Goal: Task Accomplishment & Management: Manage account settings

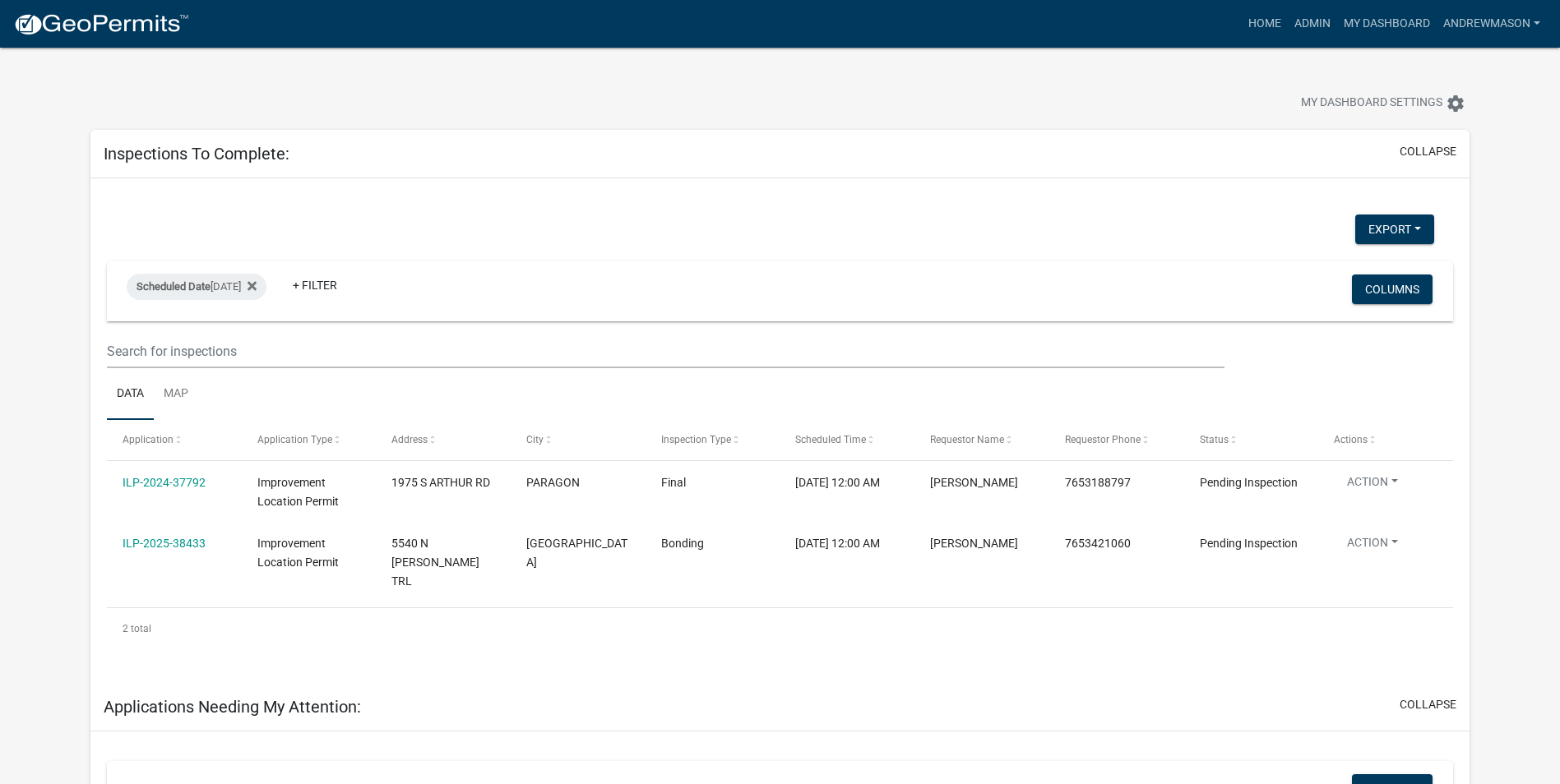
select select "3: 100"
click at [255, 289] on icon at bounding box center [252, 286] width 9 height 9
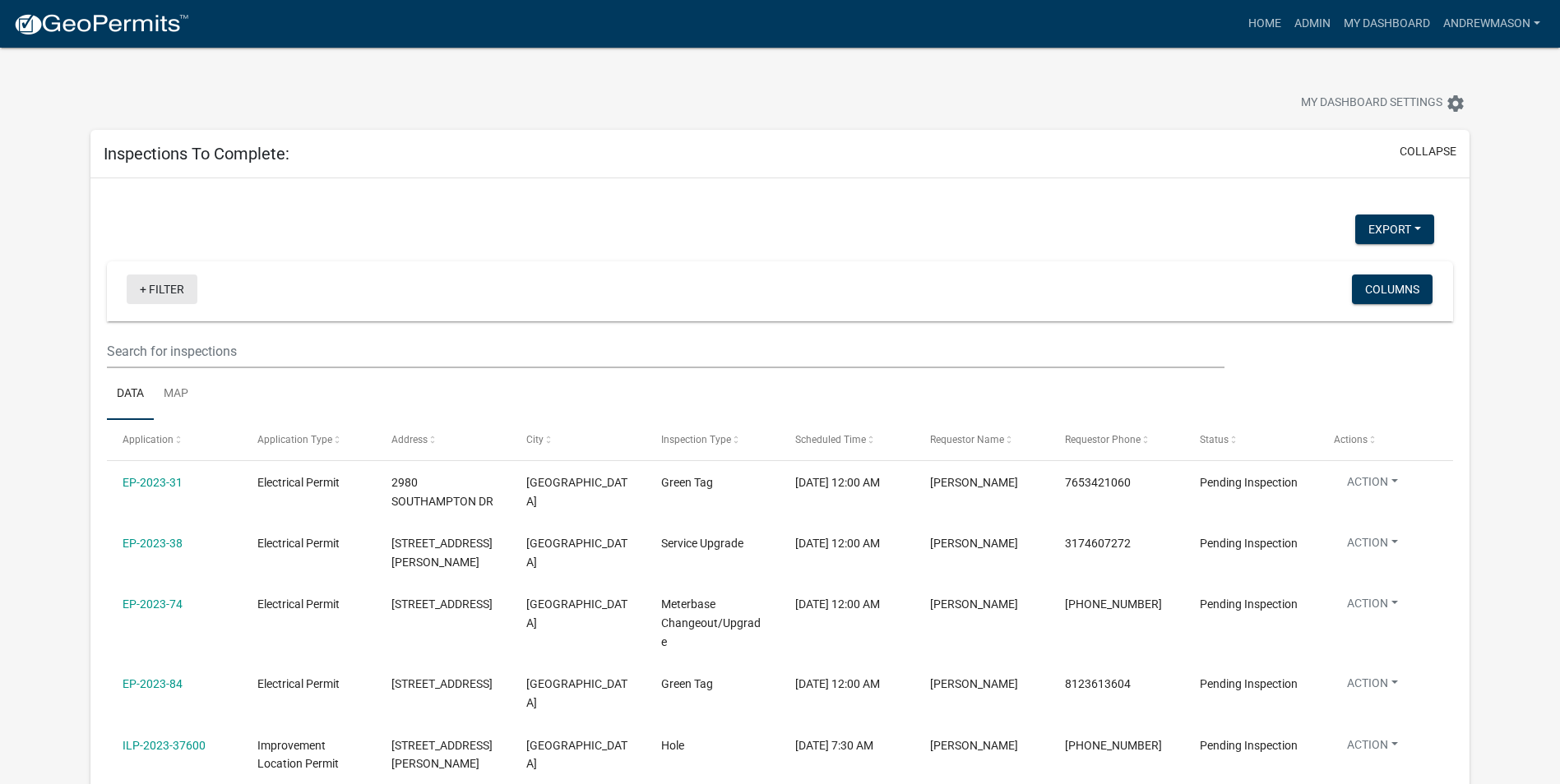
click at [181, 284] on link "+ Filter" at bounding box center [161, 289] width 71 height 30
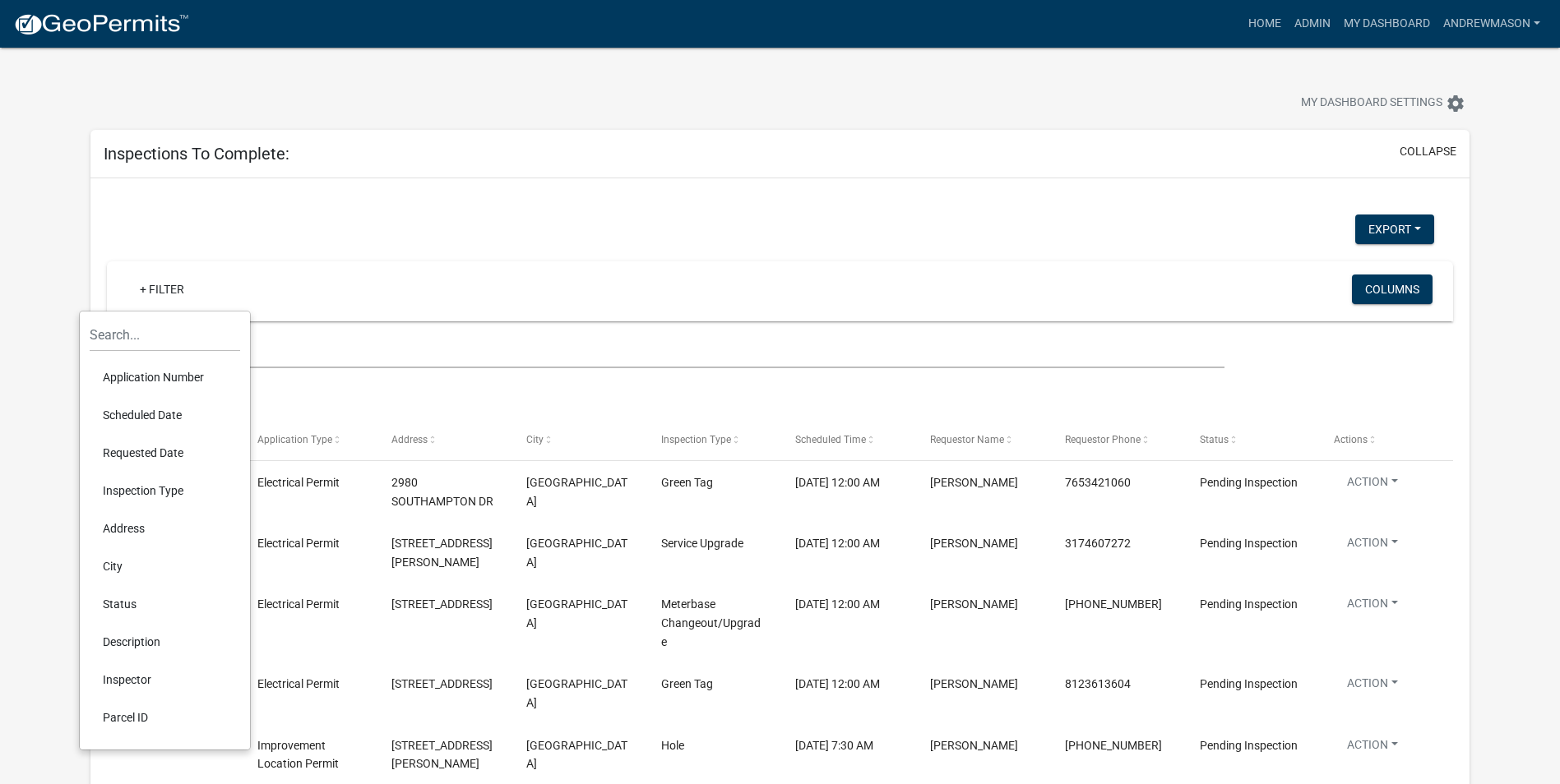
click at [174, 415] on li "Scheduled Date" at bounding box center [165, 415] width 151 height 37
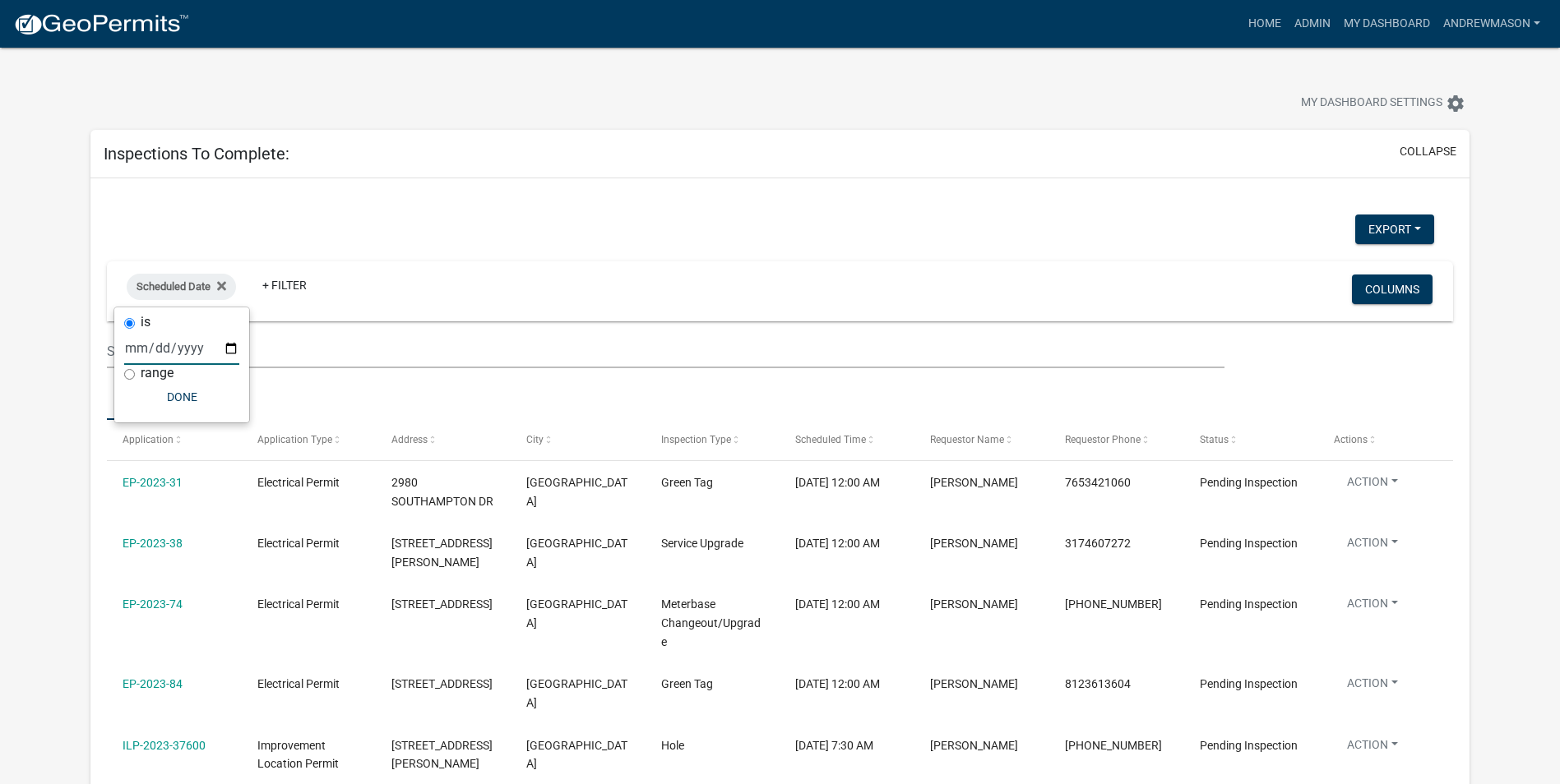
click at [229, 347] on input "date" at bounding box center [181, 348] width 115 height 34
type input "[DATE]"
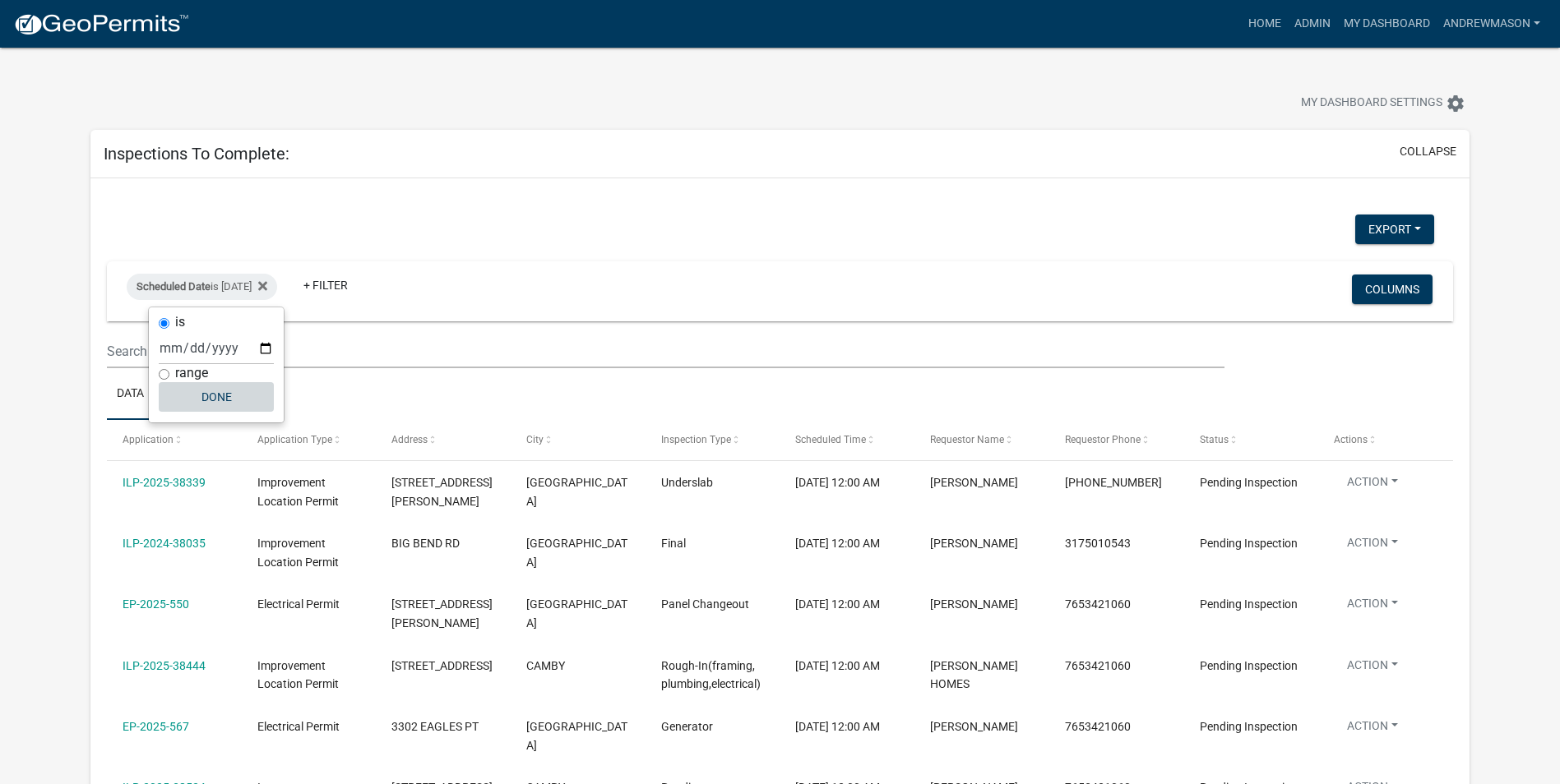
click at [226, 395] on button "Done" at bounding box center [216, 397] width 115 height 30
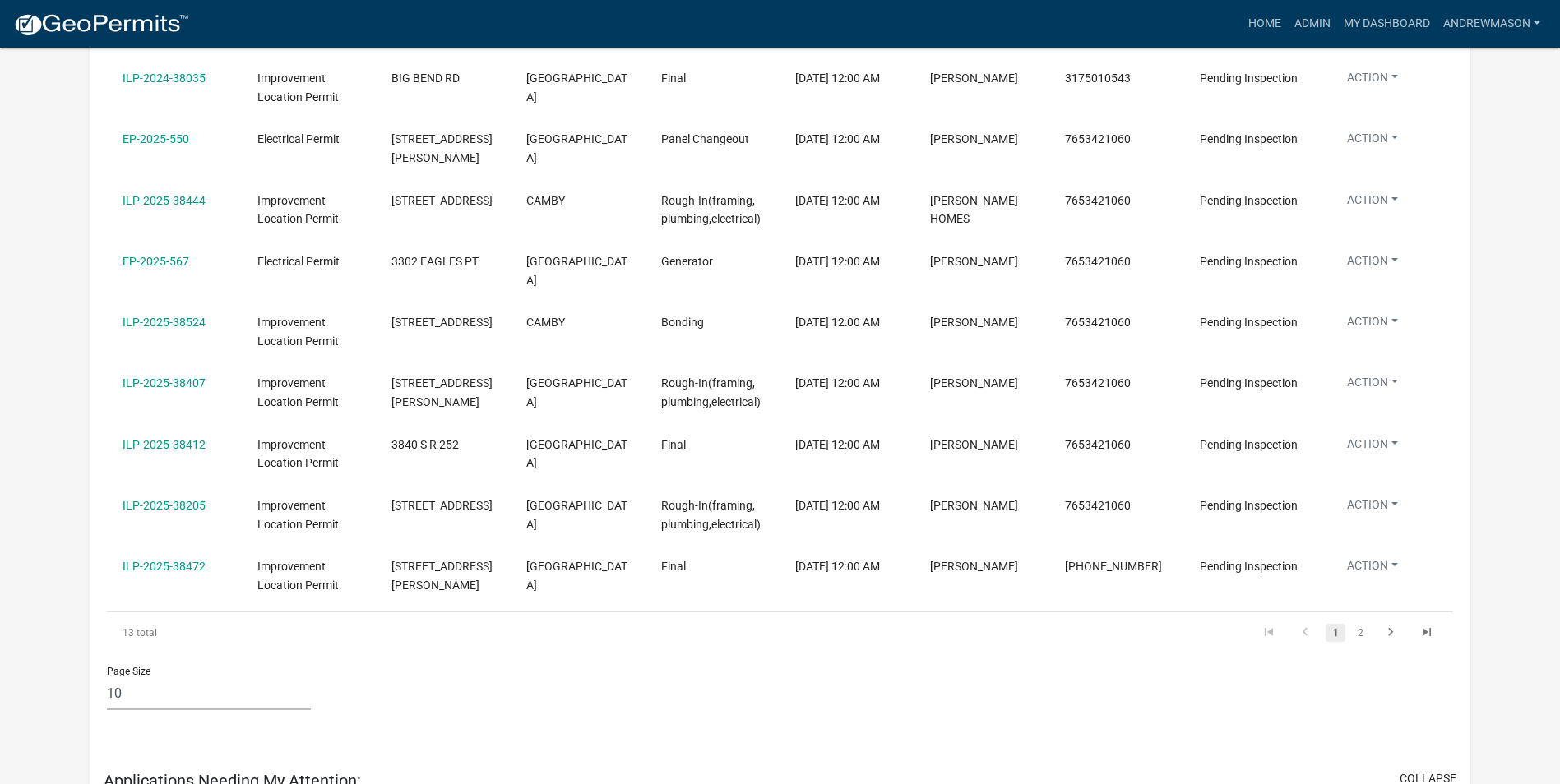
scroll to position [493, 0]
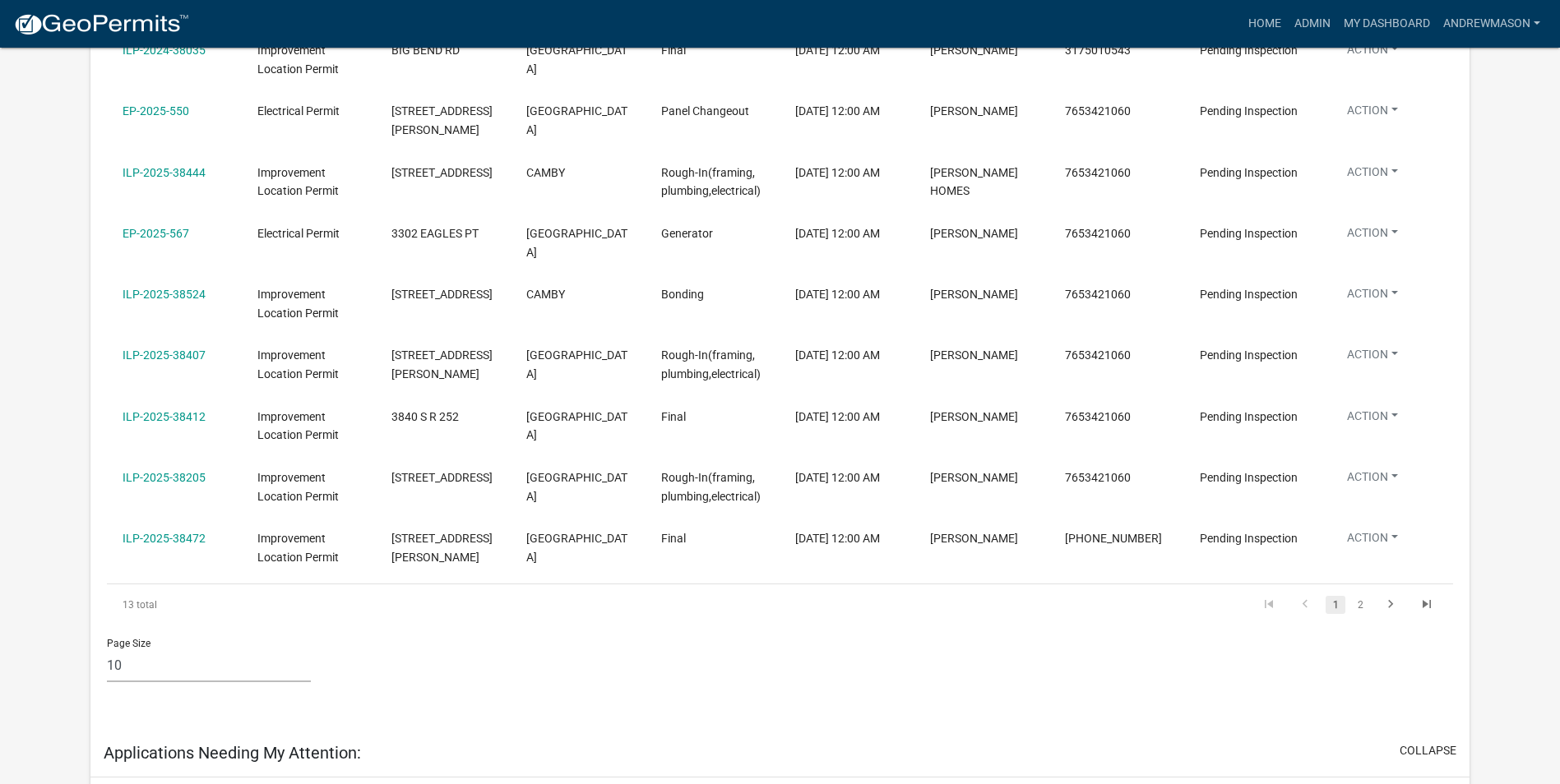
click at [1363, 606] on link "2" at bounding box center [1360, 605] width 20 height 18
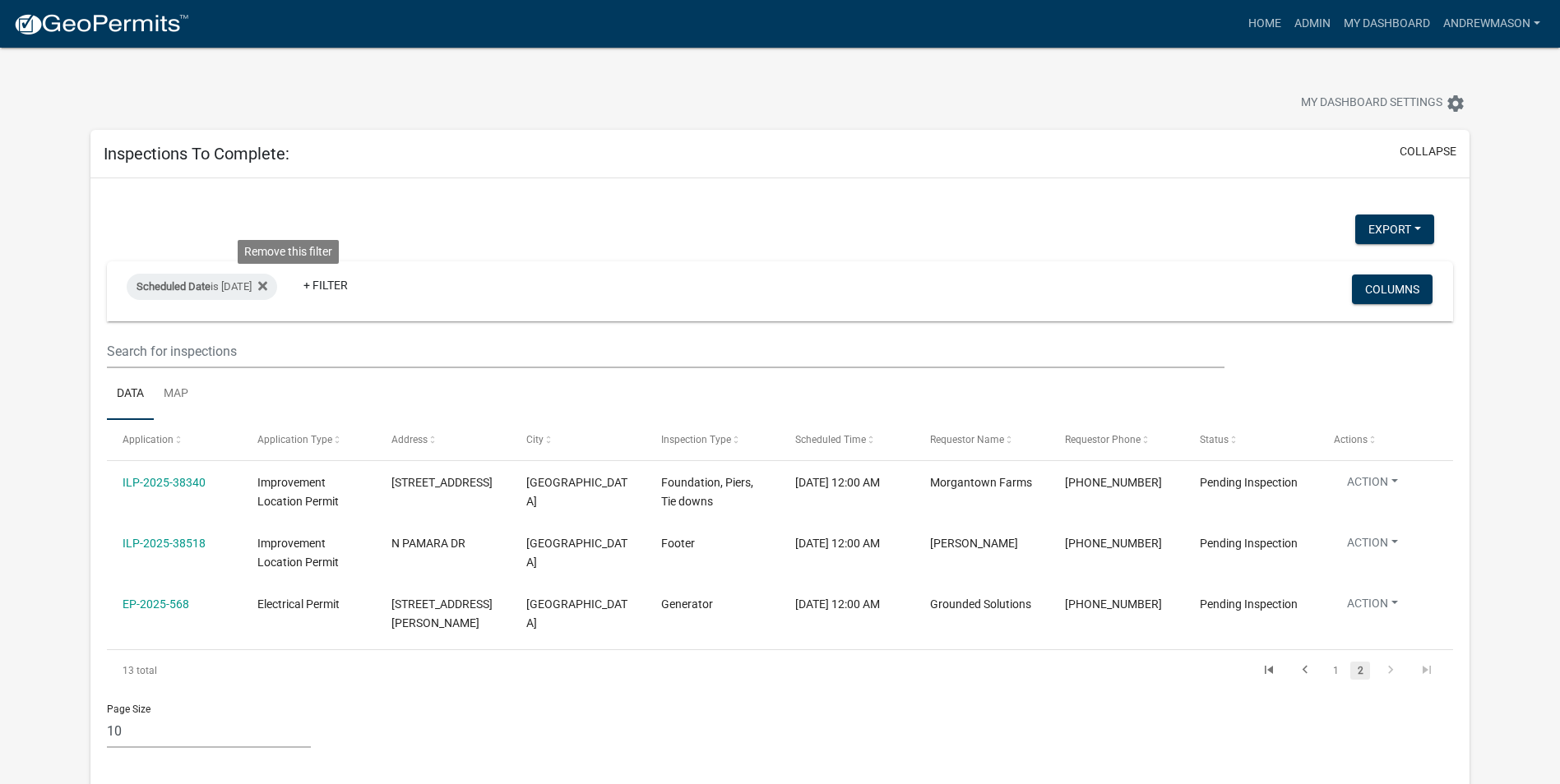
click at [268, 286] on icon at bounding box center [262, 286] width 9 height 13
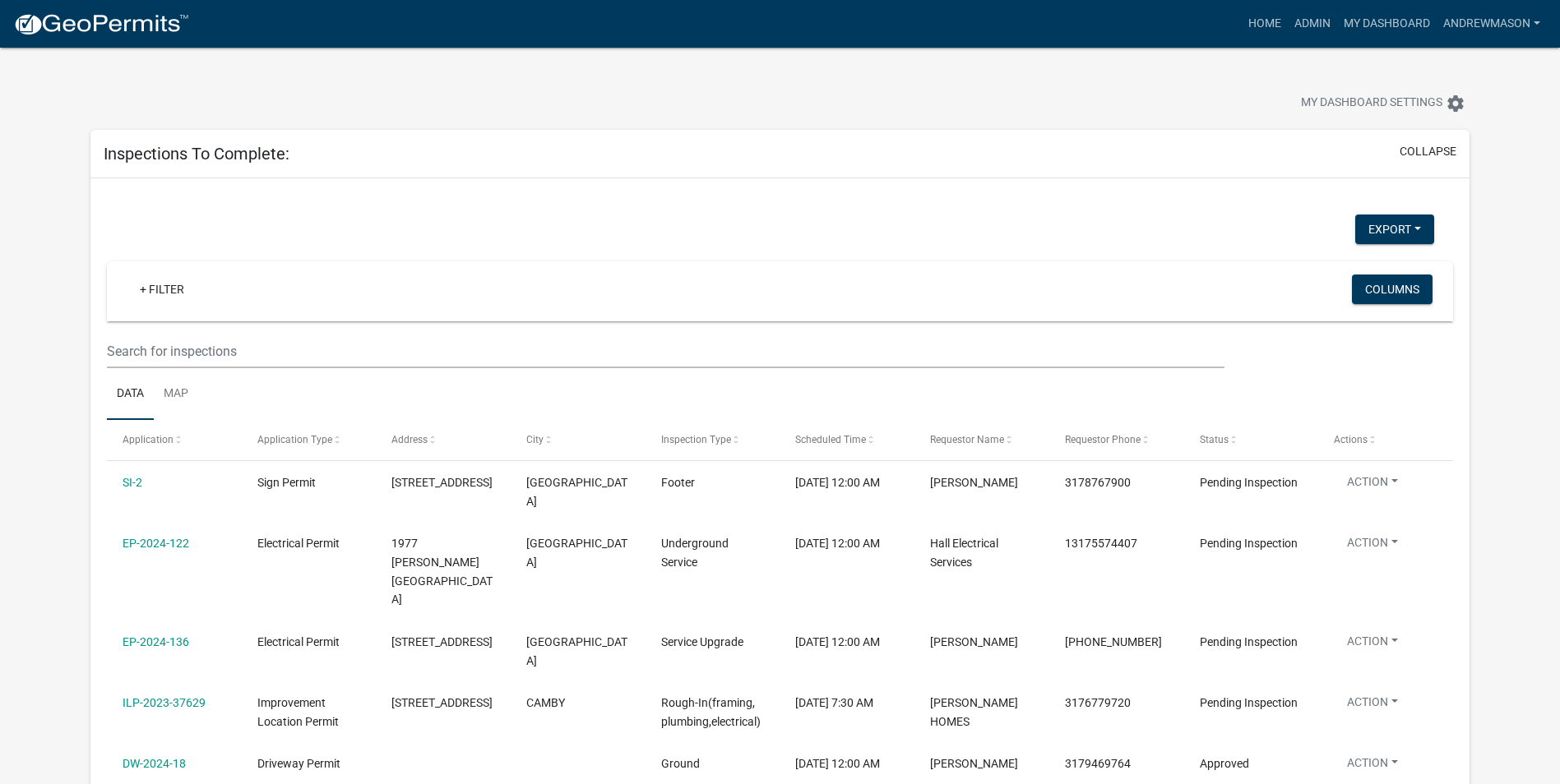
click at [167, 285] on link "+ Filter" at bounding box center [161, 289] width 71 height 30
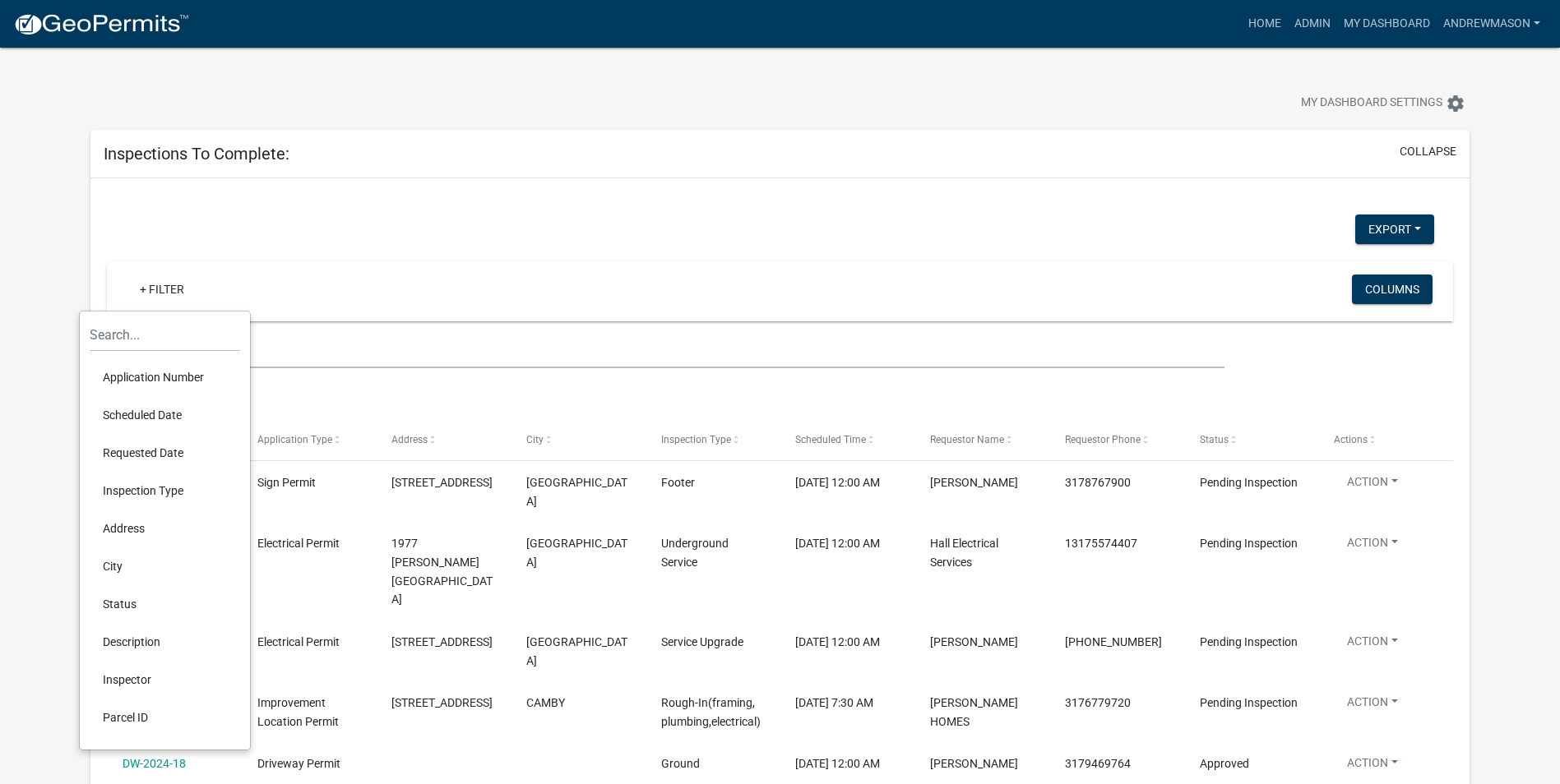
click at [153, 415] on li "Scheduled Date" at bounding box center [165, 415] width 151 height 37
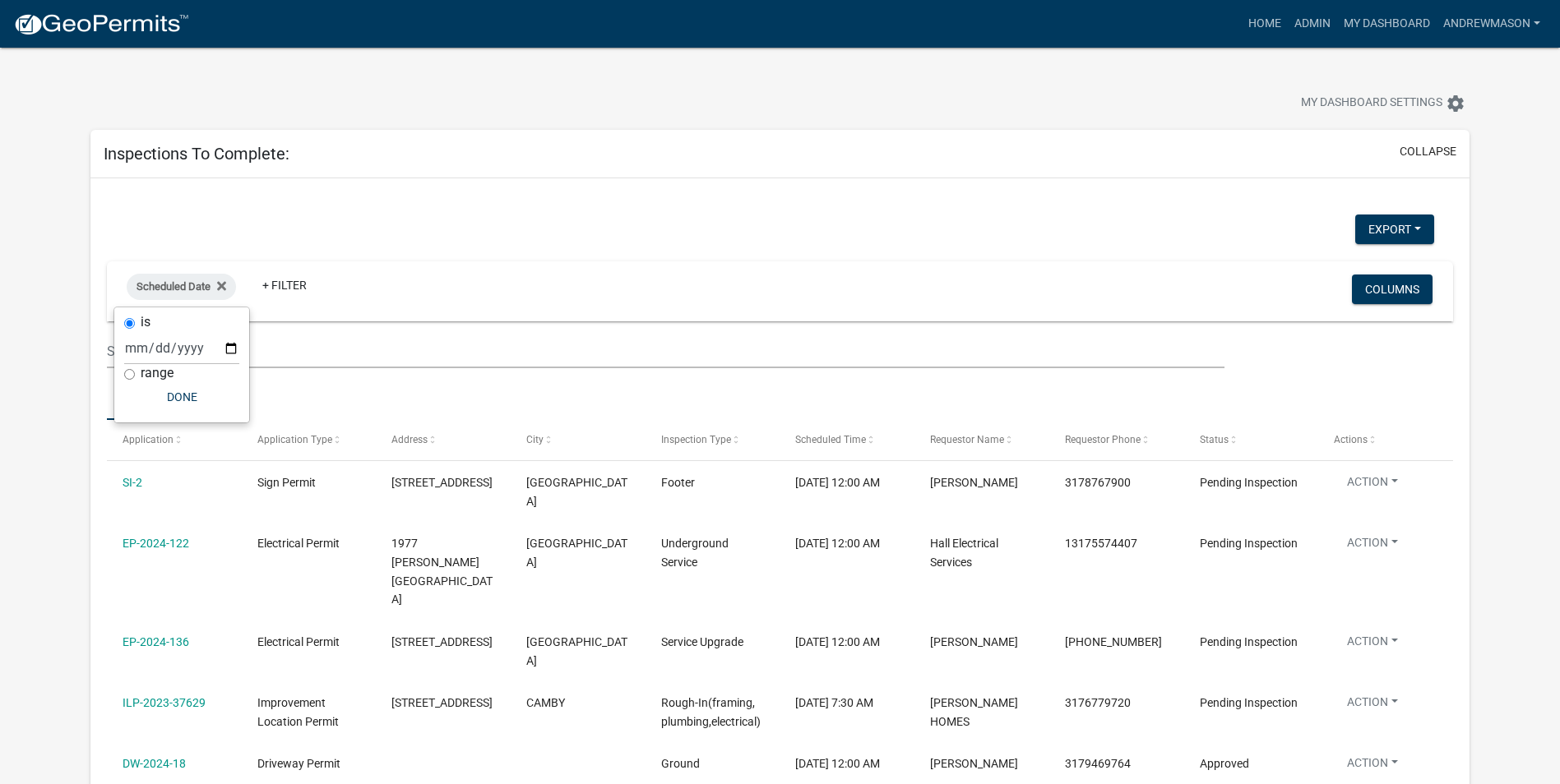
click at [128, 375] on input "range" at bounding box center [129, 375] width 10 height 10
radio input "true"
click at [186, 371] on select "[DATE] [DATE] Current Week Previous Week Current Month Last Month Current Calen…" at bounding box center [236, 365] width 165 height 34
select select "this_1_days"
click at [154, 348] on select "[DATE] [DATE] Current Week Previous Week Current Month Last Month Current Calen…" at bounding box center [236, 365] width 165 height 34
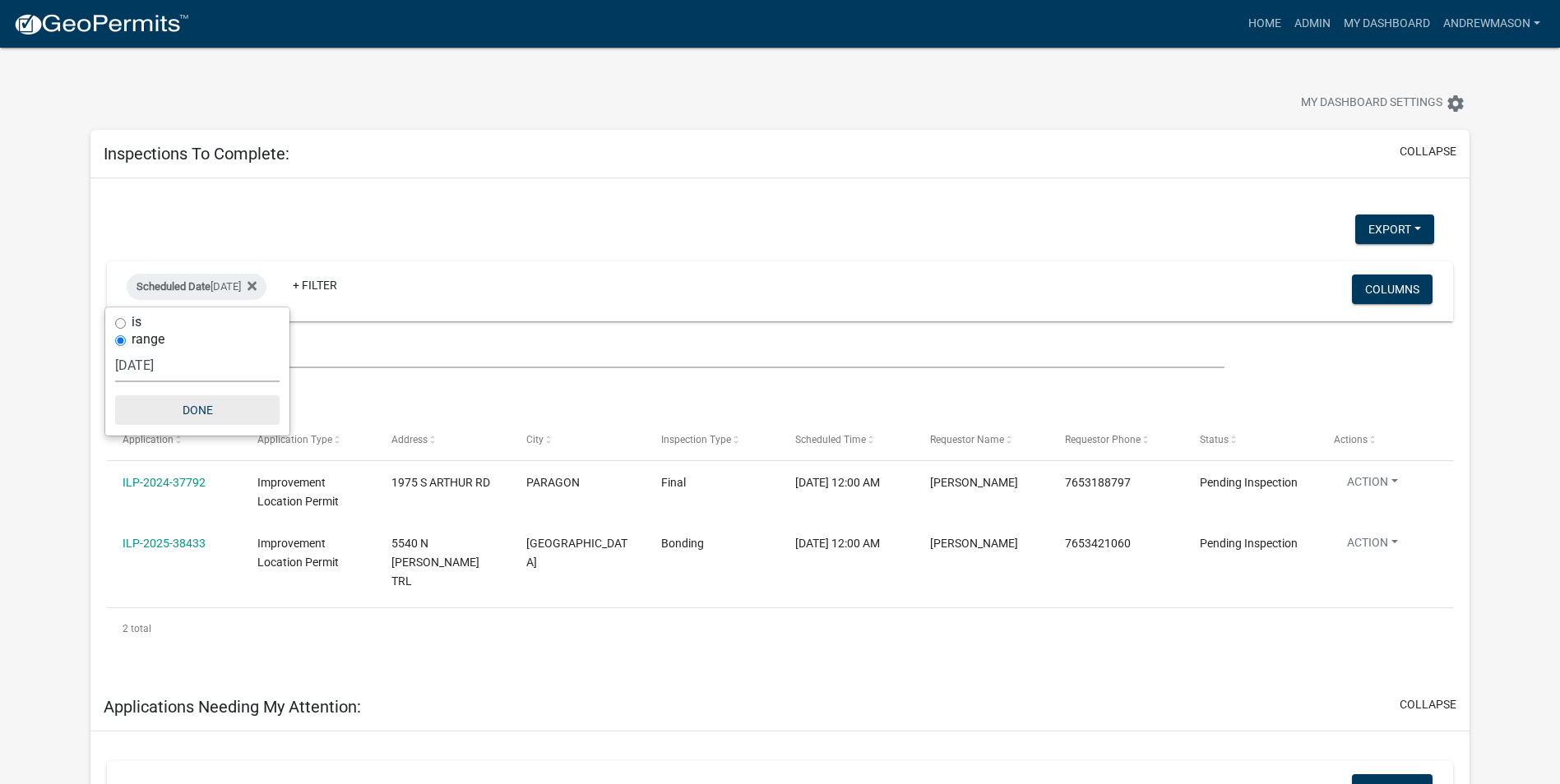
click at [212, 405] on button "Done" at bounding box center [197, 410] width 165 height 30
